Goal: Task Accomplishment & Management: Use online tool/utility

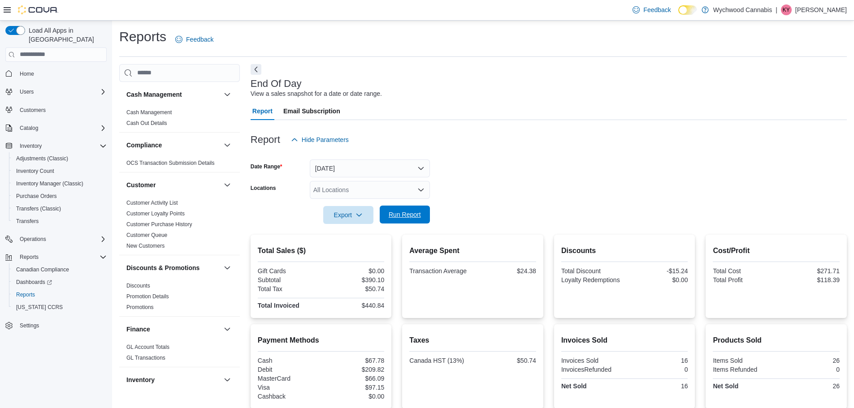
scroll to position [76, 0]
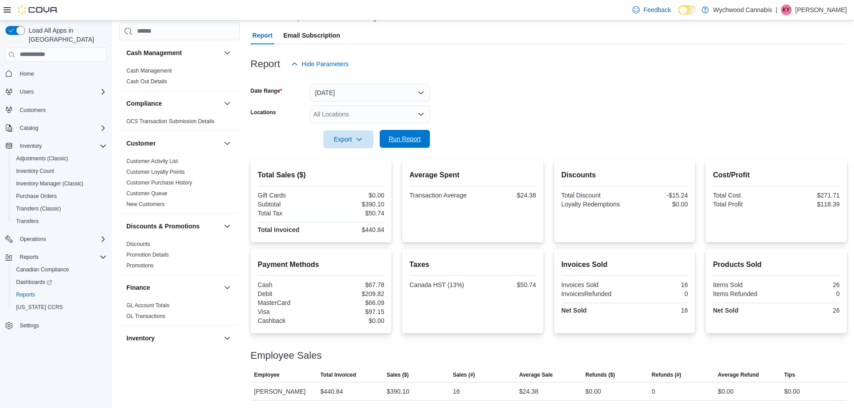
click at [405, 142] on span "Run Report" at bounding box center [405, 138] width 32 height 9
click at [403, 137] on span "Run Report" at bounding box center [405, 138] width 32 height 9
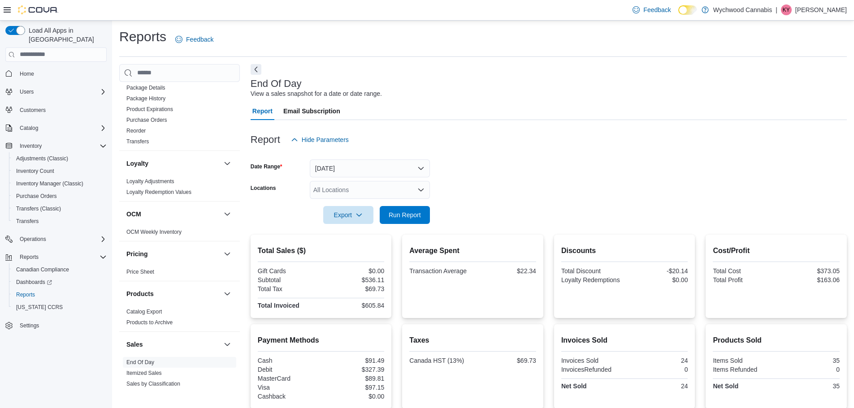
scroll to position [558, 0]
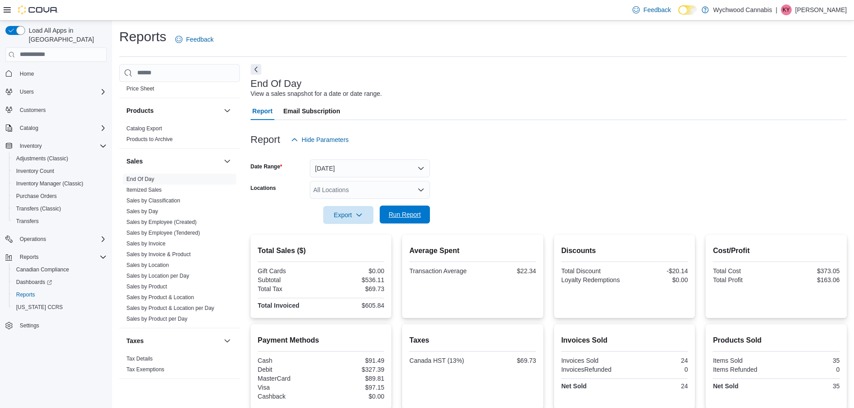
click at [406, 212] on span "Run Report" at bounding box center [405, 214] width 32 height 9
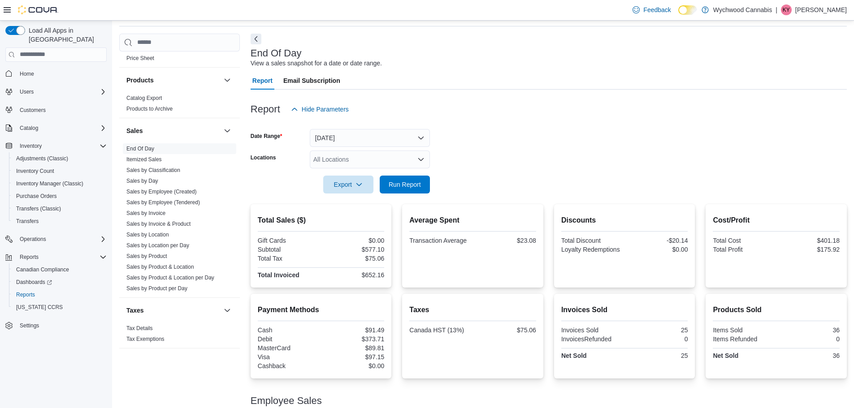
scroll to position [0, 0]
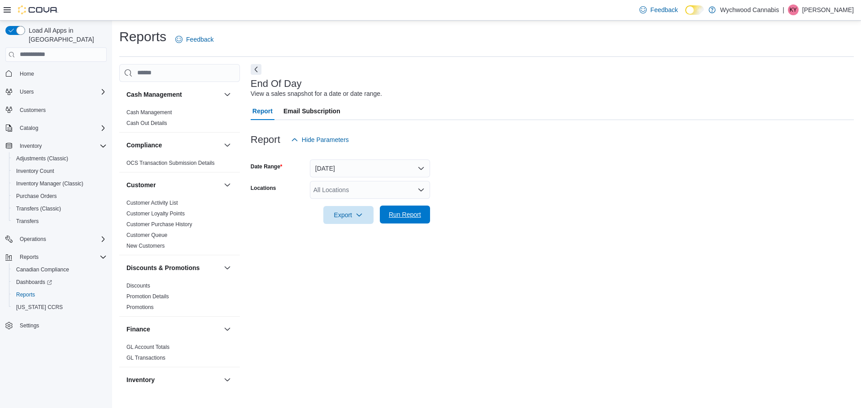
click at [391, 218] on span "Run Report" at bounding box center [405, 214] width 32 height 9
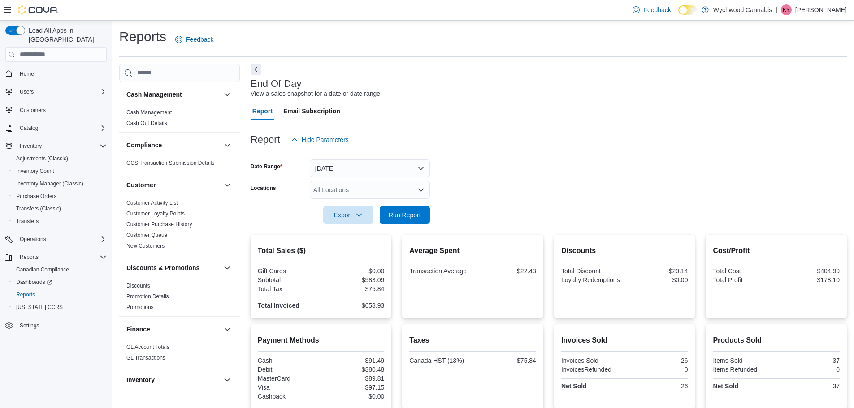
scroll to position [76, 0]
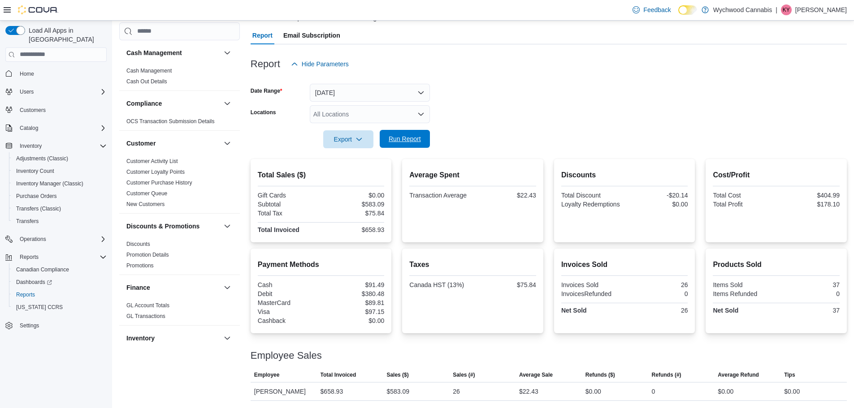
click at [414, 135] on span "Run Report" at bounding box center [405, 138] width 32 height 9
click at [416, 133] on span "Run Report" at bounding box center [404, 139] width 39 height 18
drag, startPoint x: 416, startPoint y: 133, endPoint x: 502, endPoint y: 45, distance: 122.7
click at [502, 45] on div at bounding box center [549, 49] width 596 height 11
click at [418, 136] on span "Run Report" at bounding box center [405, 138] width 32 height 9
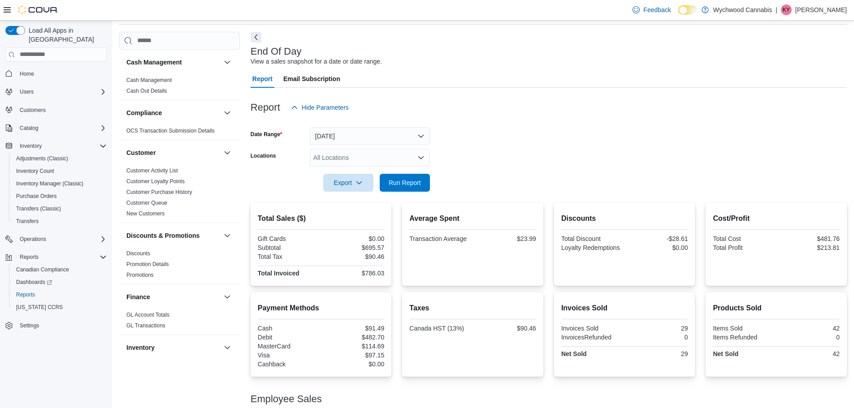
scroll to position [0, 0]
